Goal: Task Accomplishment & Management: Manage account settings

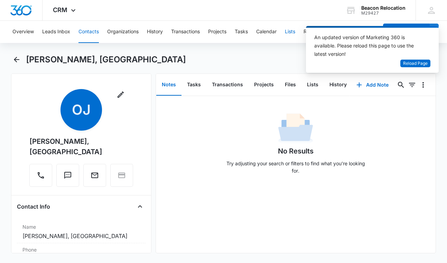
scroll to position [610, 0]
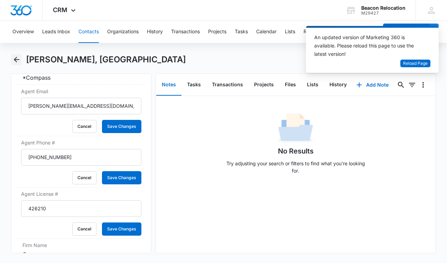
click at [16, 57] on icon "Back" at bounding box center [16, 59] width 8 height 8
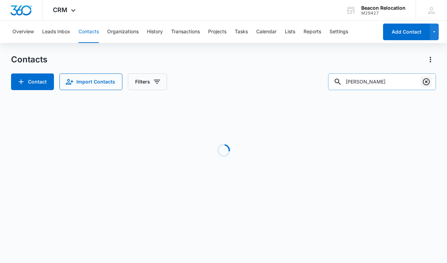
click at [426, 82] on icon "Clear" at bounding box center [426, 81] width 7 height 7
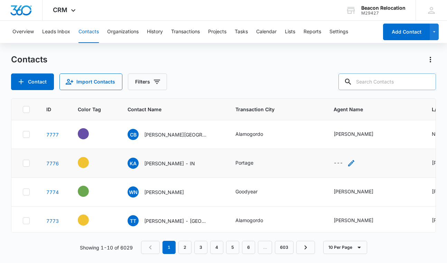
click at [352, 163] on icon "Agent Name - - Select to Edit Field" at bounding box center [352, 163] width 6 height 6
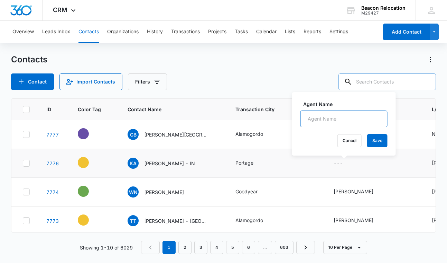
click at [324, 118] on input "Agent Name" at bounding box center [344, 118] width 87 height 17
type input "[PERSON_NAME] [PERSON_NAME]"
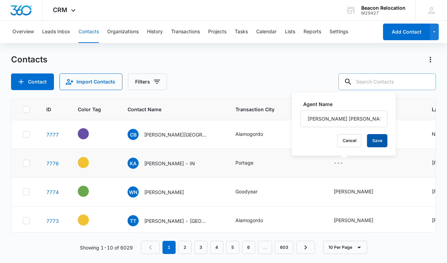
click at [383, 140] on button "Save" at bounding box center [378, 140] width 20 height 13
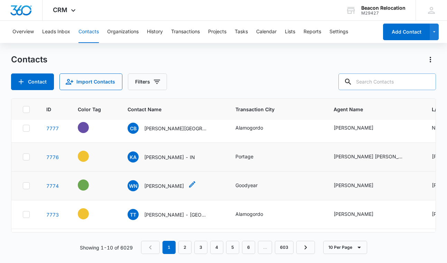
scroll to position [19, 0]
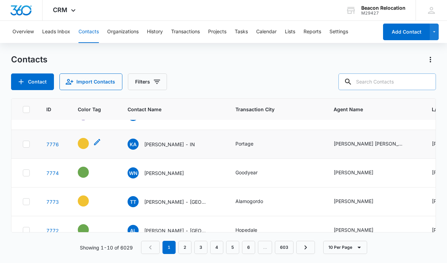
click at [99, 143] on icon "- - Select to Edit Field" at bounding box center [97, 142] width 8 height 8
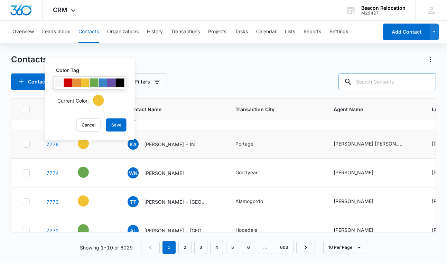
click at [94, 84] on div at bounding box center [94, 83] width 9 height 9
click at [121, 128] on button "Save" at bounding box center [116, 124] width 20 height 13
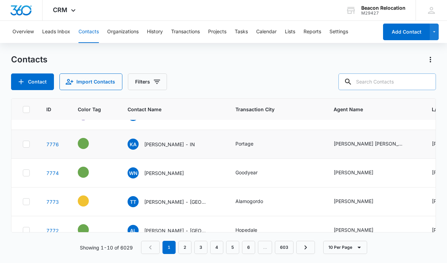
click at [97, 200] on icon "- - Select to Edit Field" at bounding box center [97, 199] width 6 height 6
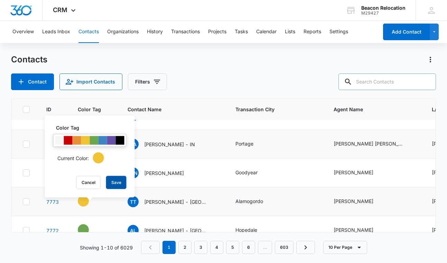
click at [117, 185] on button "Save" at bounding box center [116, 182] width 20 height 13
click at [97, 200] on icon "- - Select to Edit Field" at bounding box center [97, 199] width 8 height 8
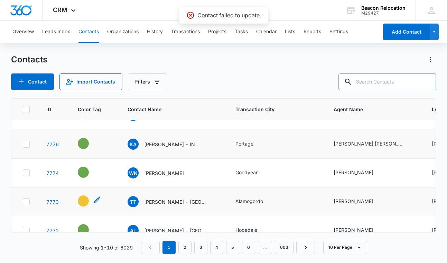
click at [100, 201] on icon "- - Select to Edit Field" at bounding box center [97, 199] width 8 height 8
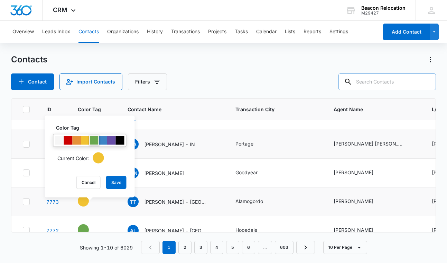
click at [93, 140] on div at bounding box center [94, 140] width 9 height 9
click at [115, 181] on button "Save" at bounding box center [116, 182] width 20 height 13
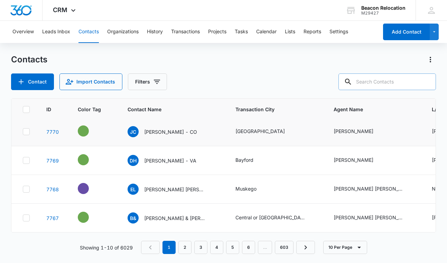
scroll to position [0, 0]
